Goal: Task Accomplishment & Management: Complete application form

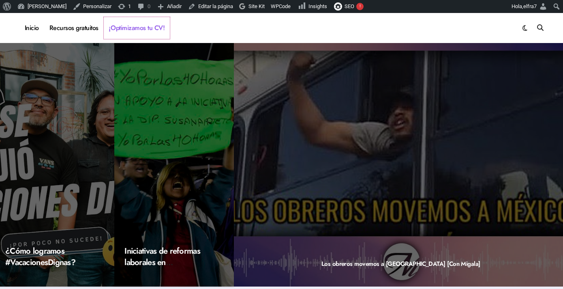
click at [144, 30] on link "¡Optimizamos tu CV!" at bounding box center [137, 28] width 66 height 22
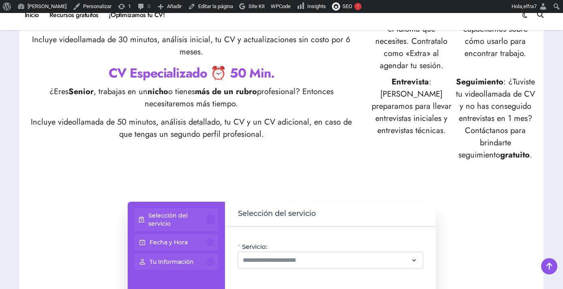
scroll to position [491, 0]
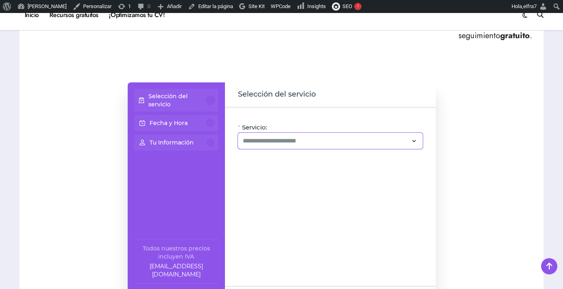
click at [310, 135] on div at bounding box center [330, 141] width 185 height 16
